Goal: Information Seeking & Learning: Learn about a topic

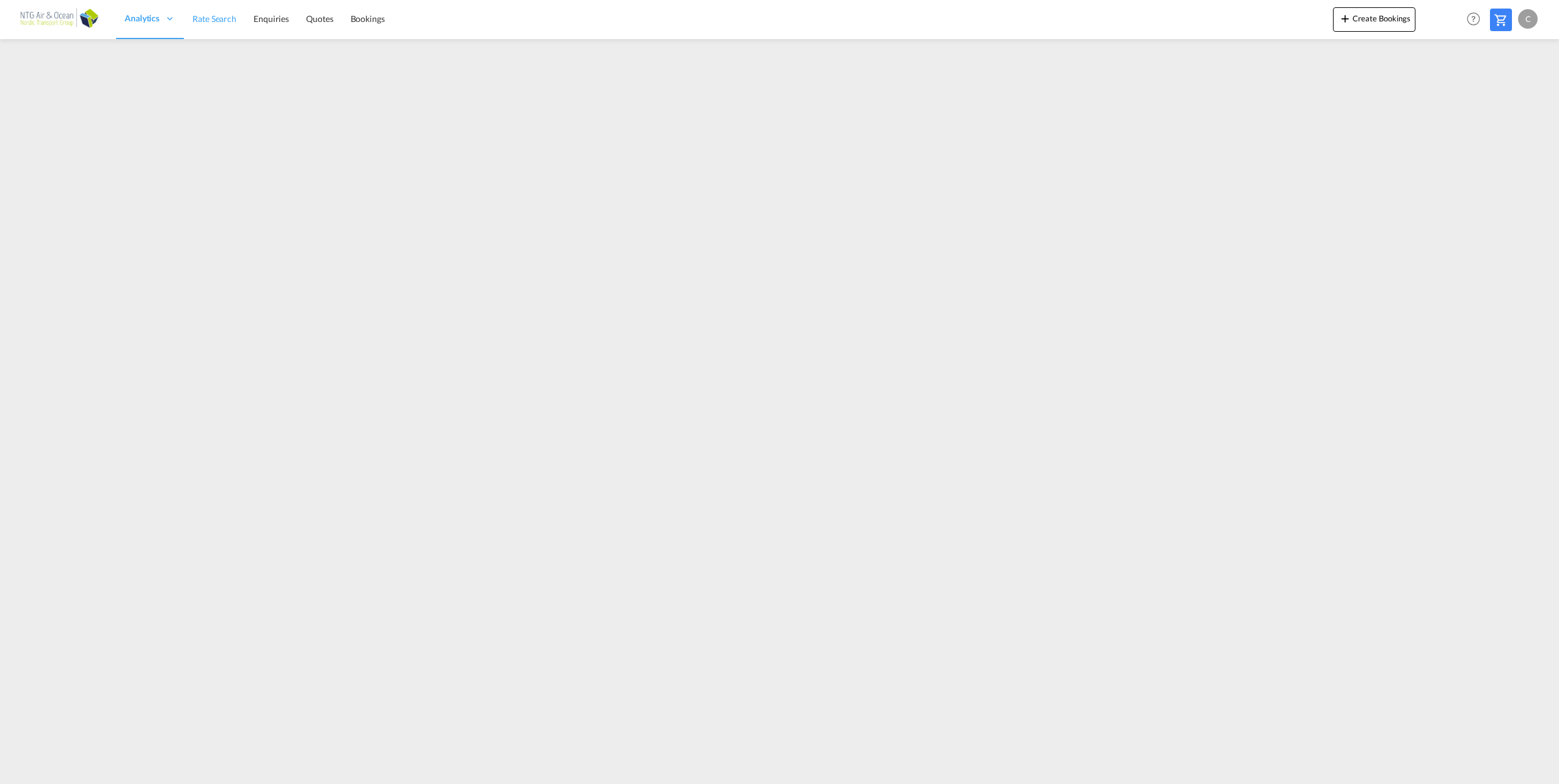
click at [204, 16] on span "Rate Search" at bounding box center [214, 18] width 44 height 11
